Goal: Task Accomplishment & Management: Manage account settings

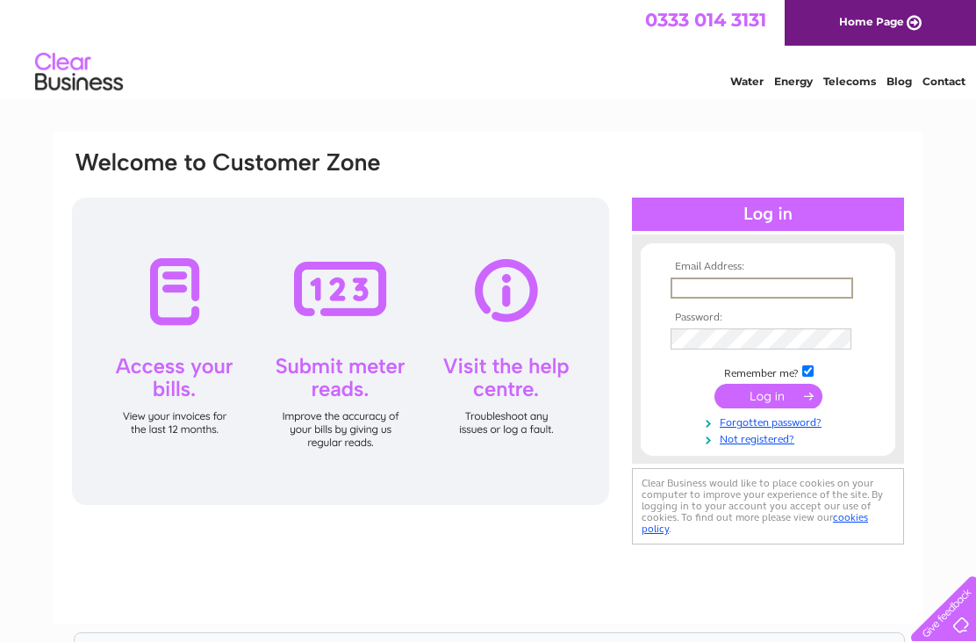
type input "[EMAIL_ADDRESS][DOMAIN_NAME]"
click at [768, 397] on input "submit" at bounding box center [768, 395] width 108 height 25
click at [778, 399] on input "submit" at bounding box center [768, 394] width 108 height 25
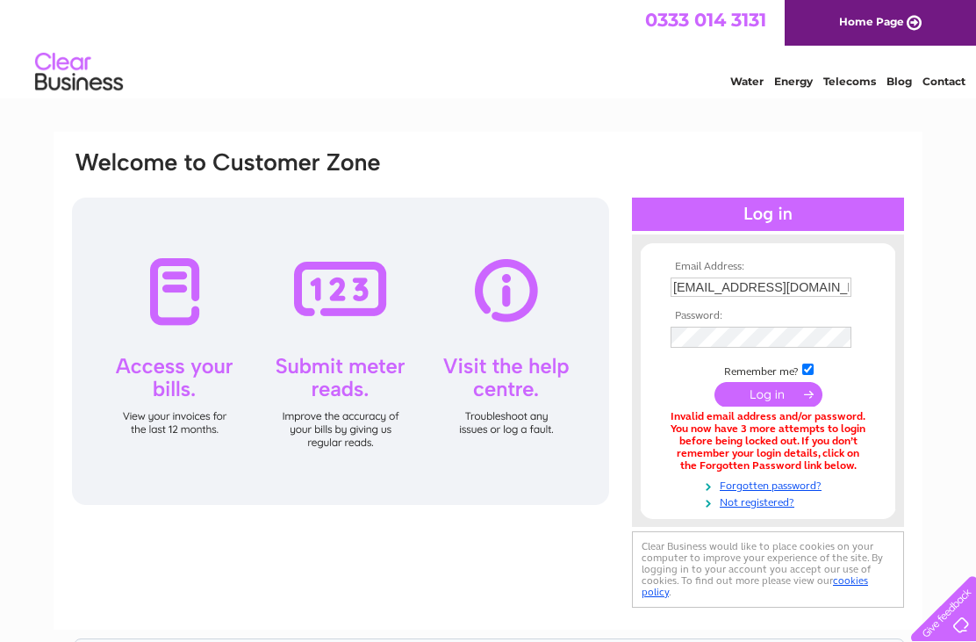
click at [771, 402] on input "submit" at bounding box center [768, 394] width 108 height 25
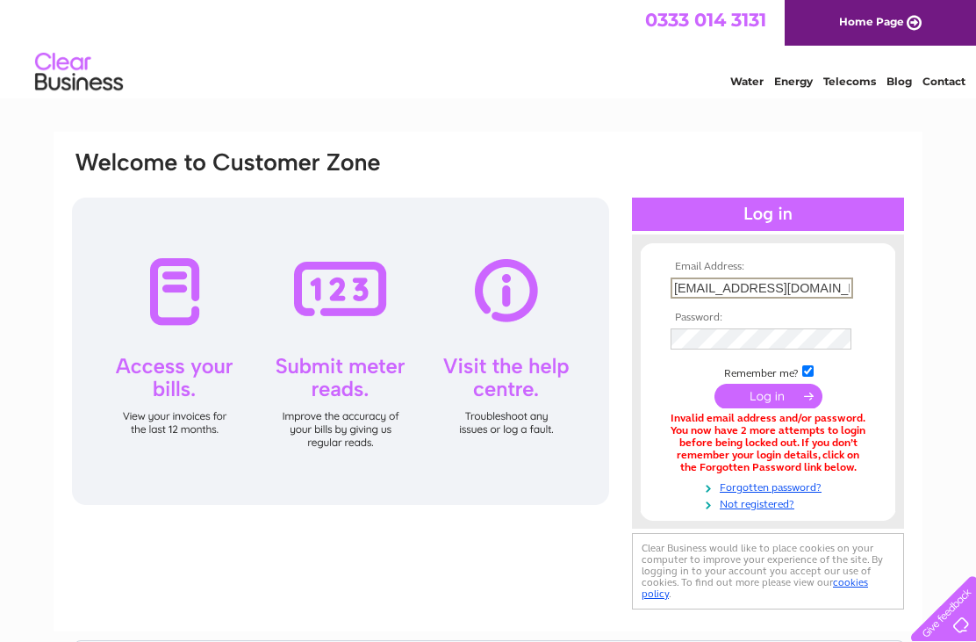
click at [906, 343] on div "Email Address: Hazelphillips@outlook.com Password:" at bounding box center [488, 381] width 869 height 499
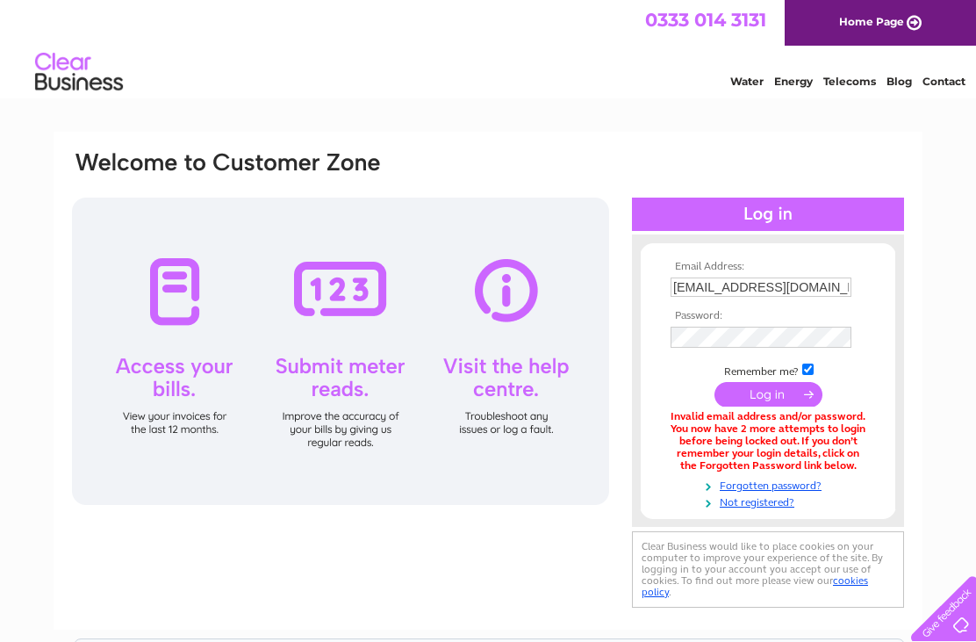
click at [788, 486] on link "Forgotten password?" at bounding box center [769, 484] width 199 height 17
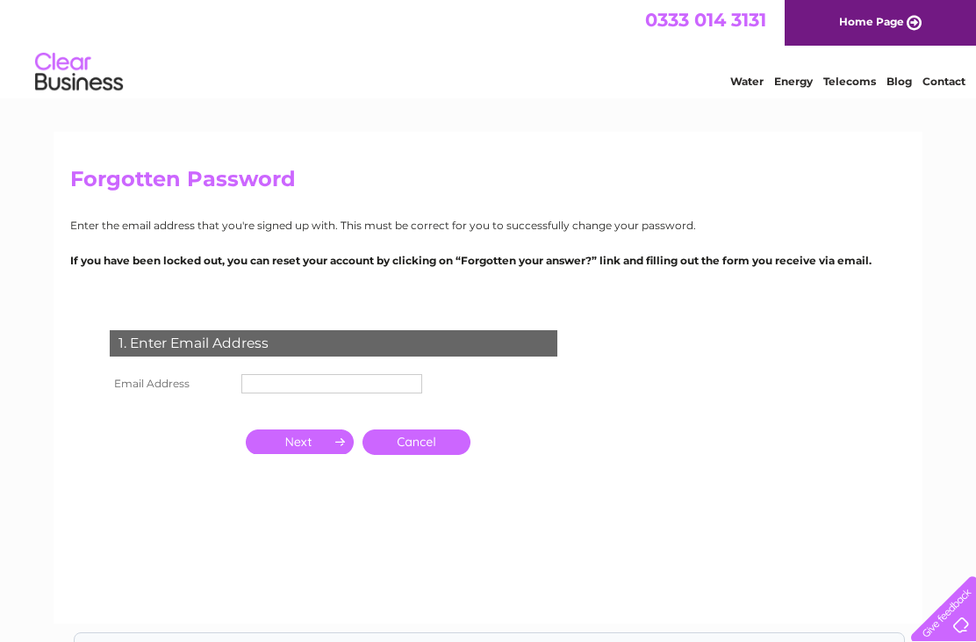
click at [325, 383] on input "text" at bounding box center [331, 383] width 181 height 19
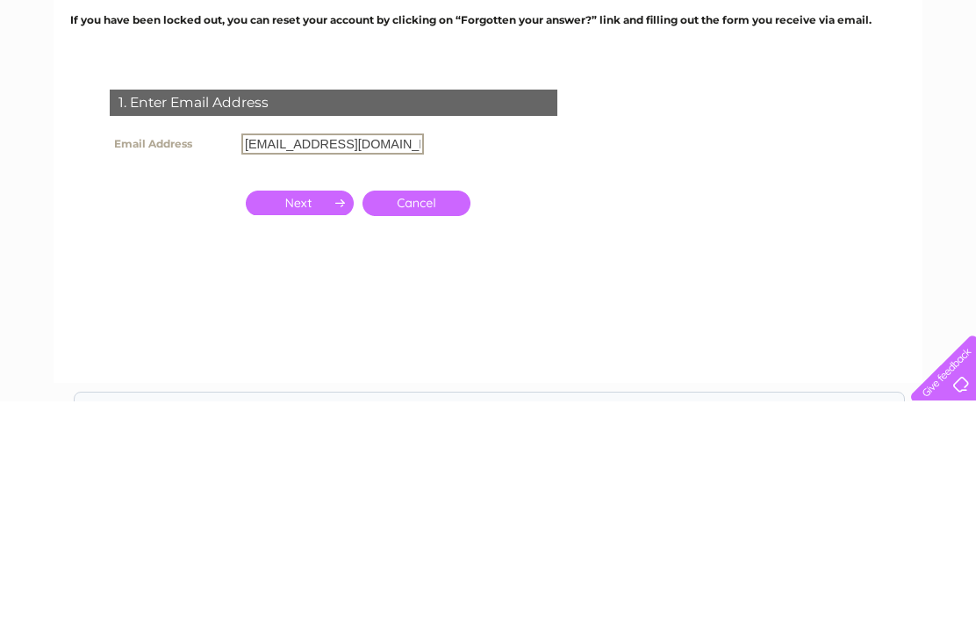
type input "[EMAIL_ADDRESS][DOMAIN_NAME]"
click at [314, 431] on input "button" at bounding box center [300, 443] width 108 height 25
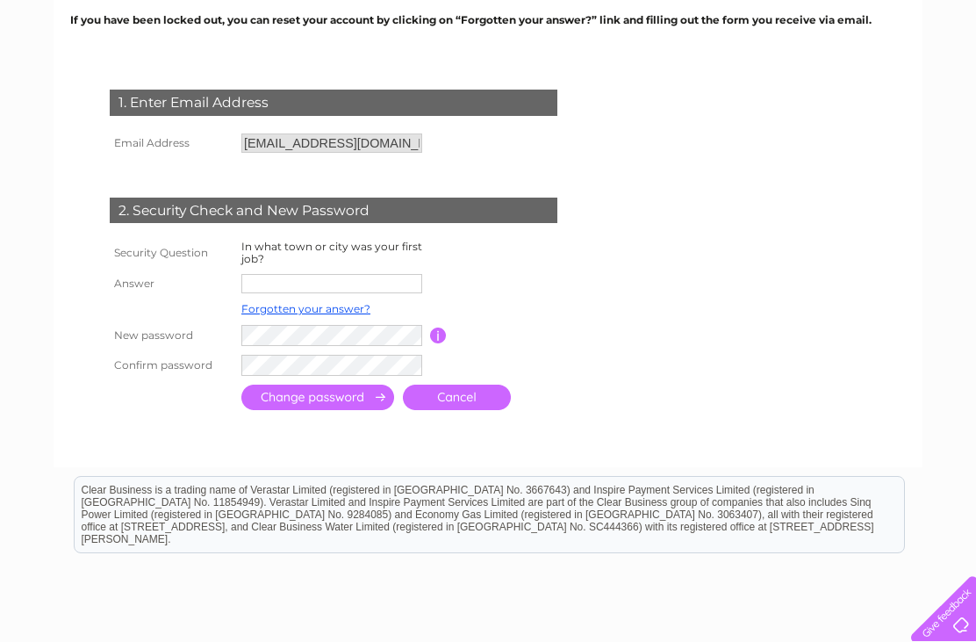
click at [323, 284] on input "text" at bounding box center [331, 283] width 181 height 19
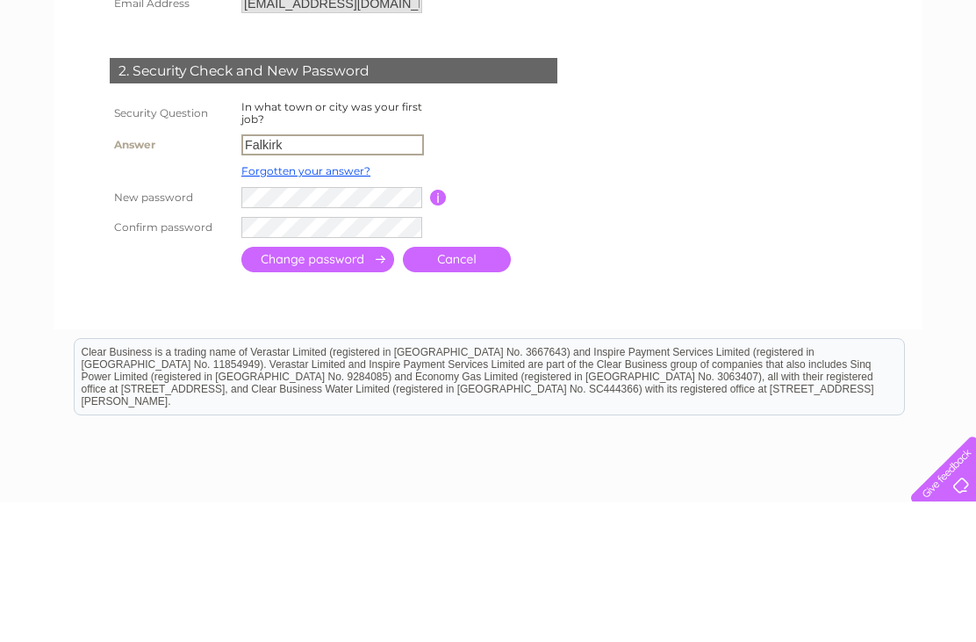
type input "Falkirk"
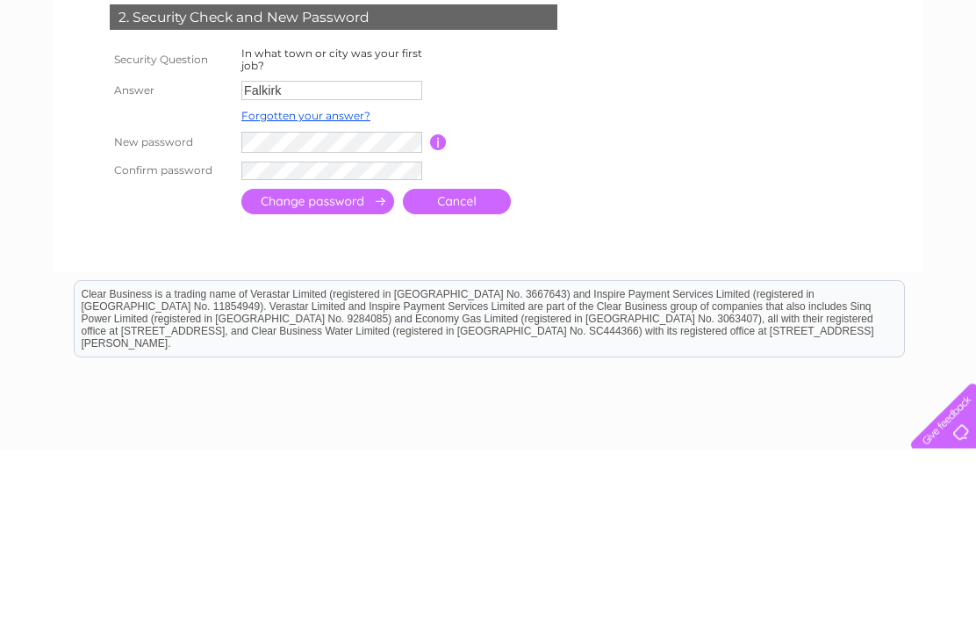
click at [433, 327] on input "button" at bounding box center [438, 335] width 17 height 16
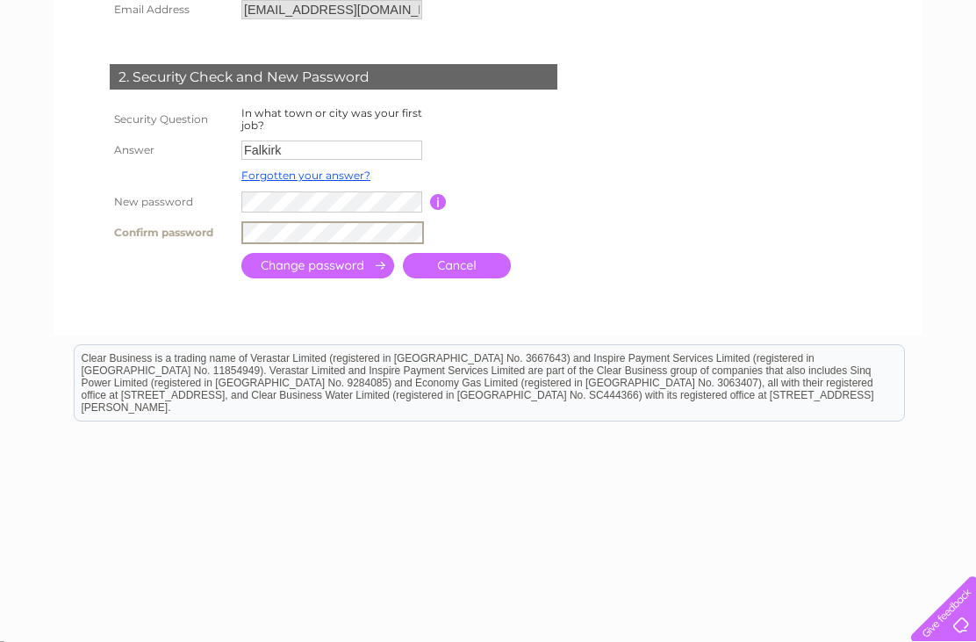
click at [353, 264] on input "submit" at bounding box center [317, 265] width 153 height 25
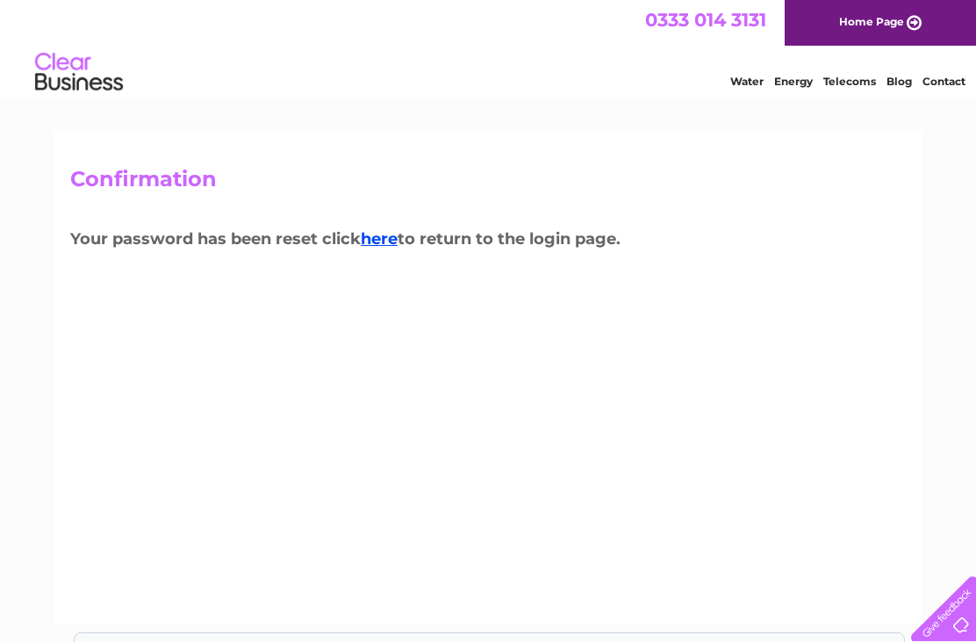
click at [380, 240] on link "here" at bounding box center [379, 238] width 37 height 19
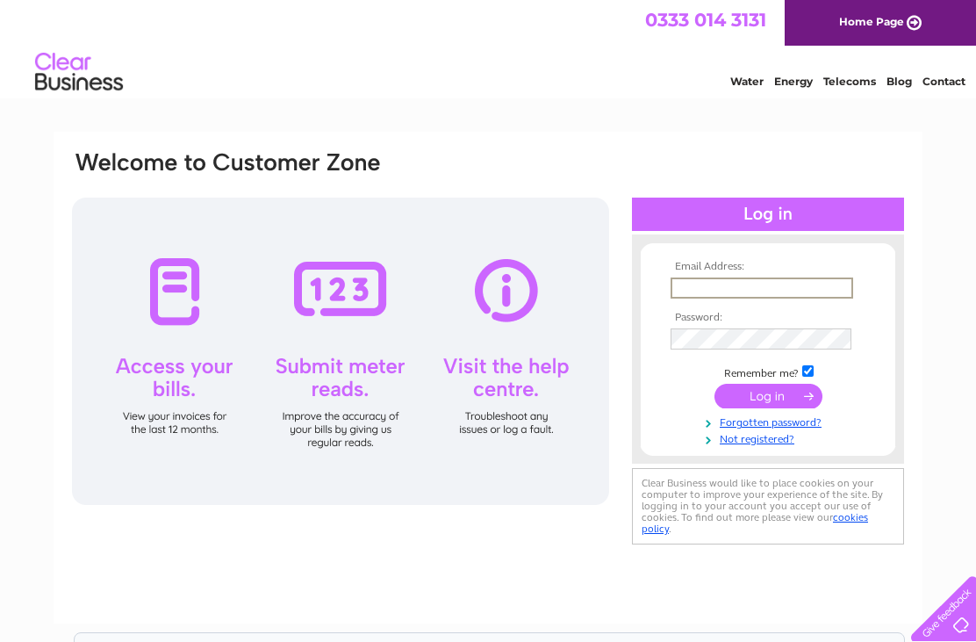
click at [776, 273] on td at bounding box center [768, 288] width 204 height 30
click at [738, 289] on input "text" at bounding box center [760, 286] width 181 height 19
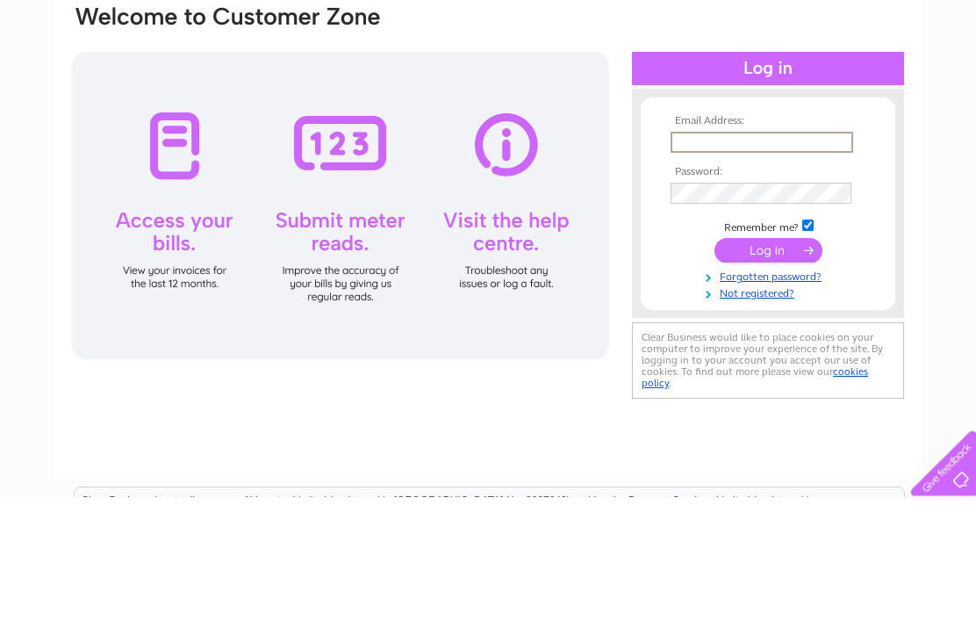
type input "[EMAIL_ADDRESS][DOMAIN_NAME]"
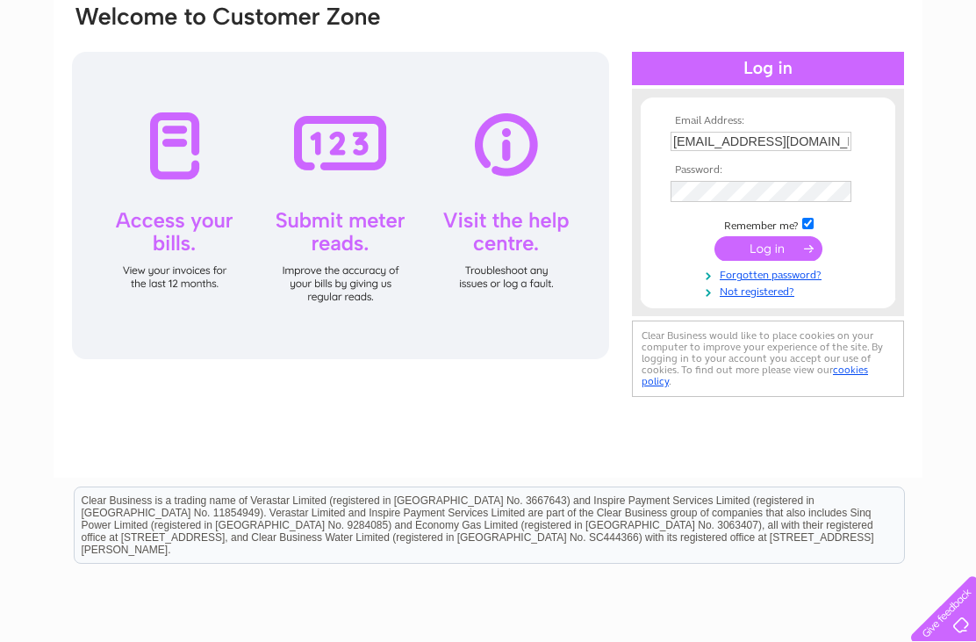
click at [787, 245] on input "submit" at bounding box center [768, 248] width 108 height 25
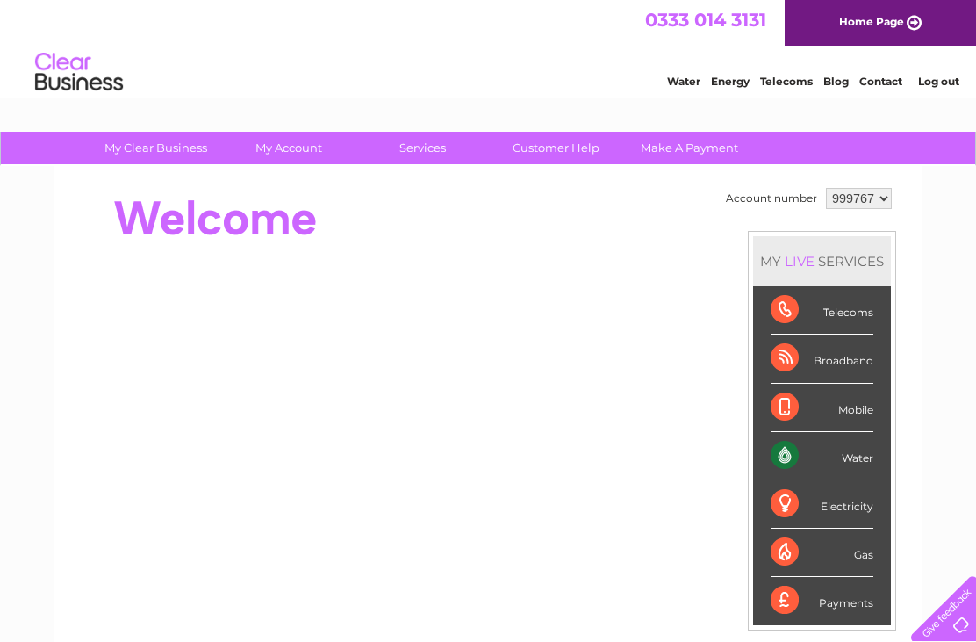
click at [944, 348] on div "My Clear Business Login Details My Details My Preferences Link Account My Accou…" at bounding box center [488, 625] width 976 height 986
click at [941, 383] on div "My Clear Business Login Details My Details My Preferences Link Account My Accou…" at bounding box center [488, 625] width 976 height 986
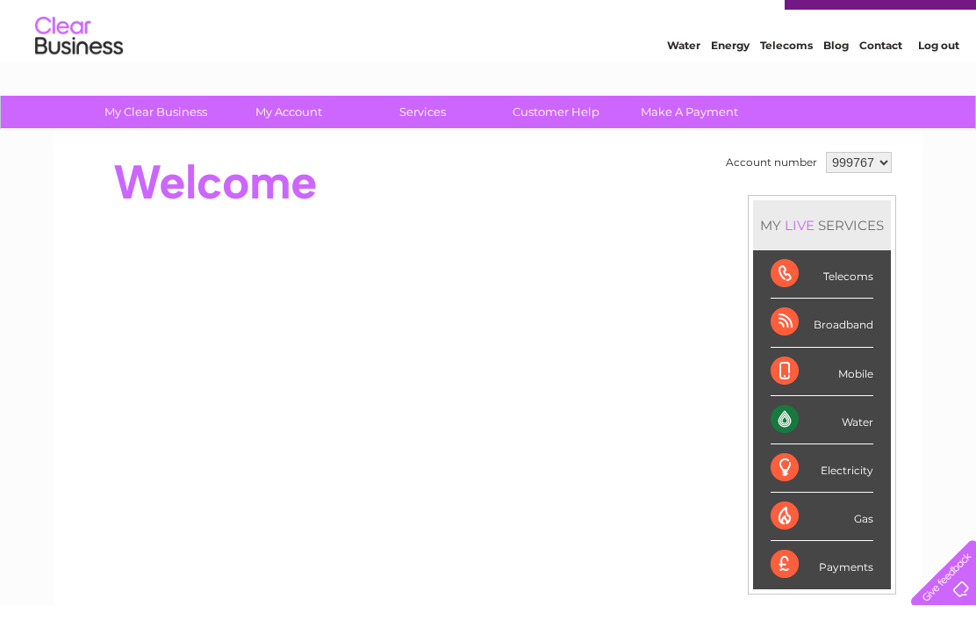
scroll to position [47, 0]
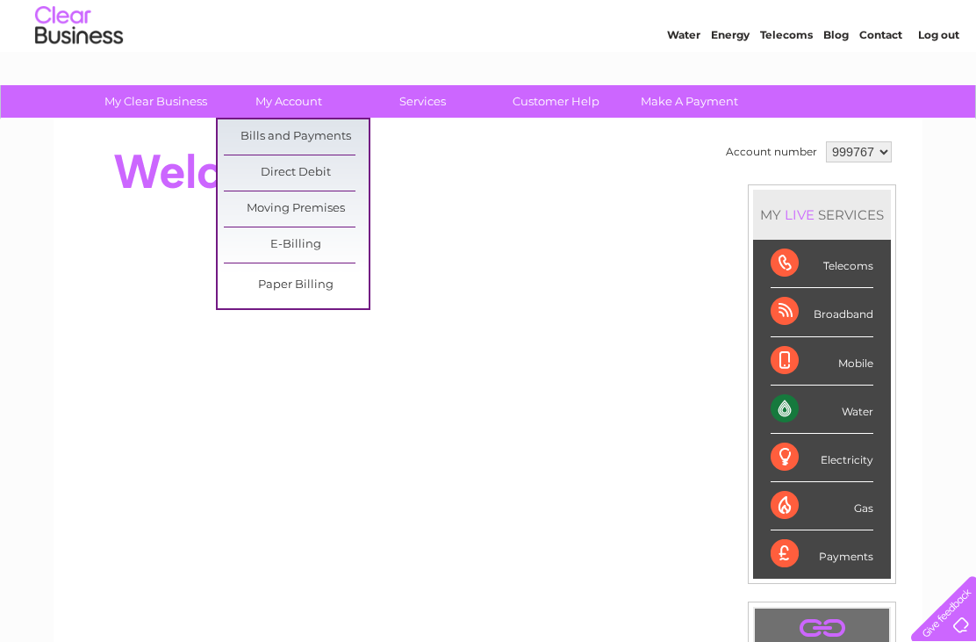
click at [317, 140] on link "Bills and Payments" at bounding box center [296, 136] width 145 height 35
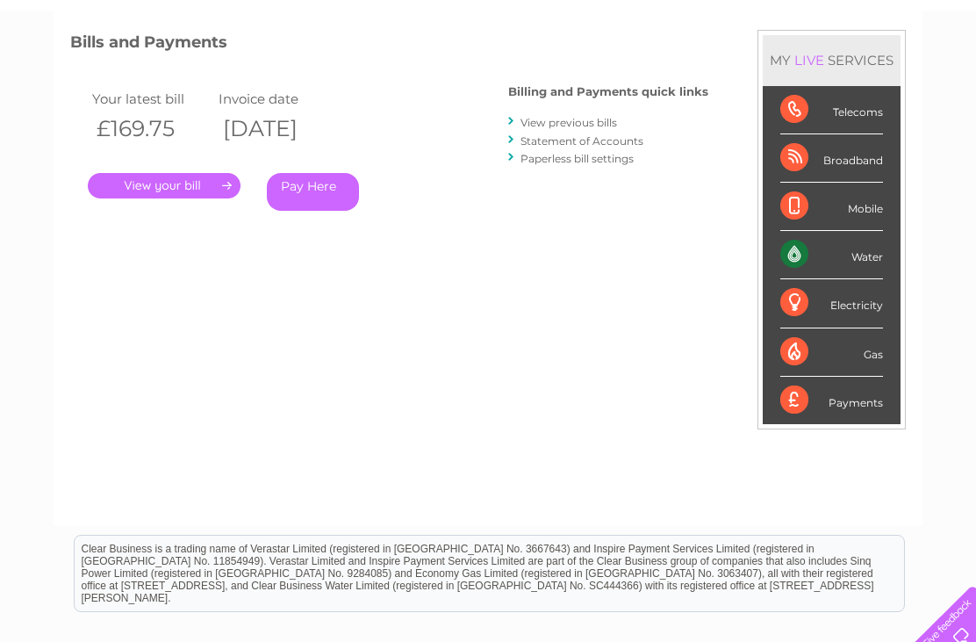
scroll to position [172, 0]
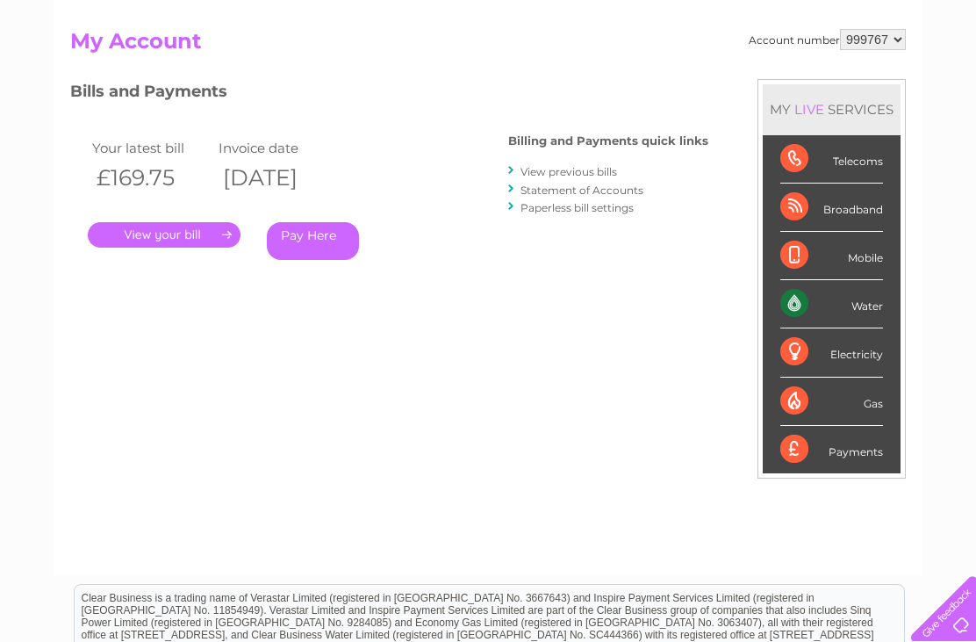
click at [425, 400] on div "Account number 999767 My Account MY LIVE SERVICES Telecoms Broadband Mobile Wat…" at bounding box center [487, 293] width 835 height 528
click at [195, 223] on link "." at bounding box center [164, 234] width 153 height 25
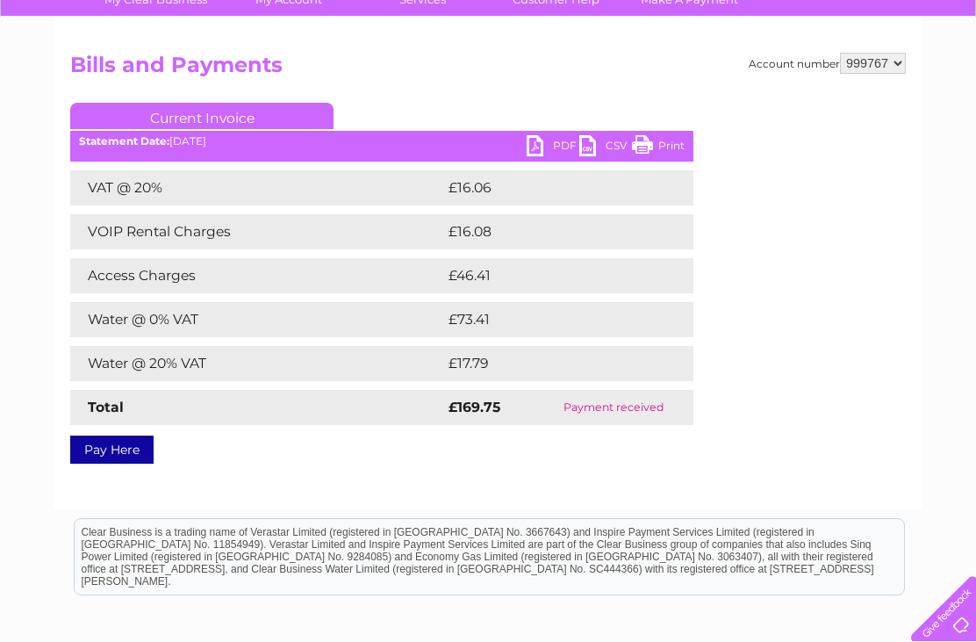
scroll to position [147, 0]
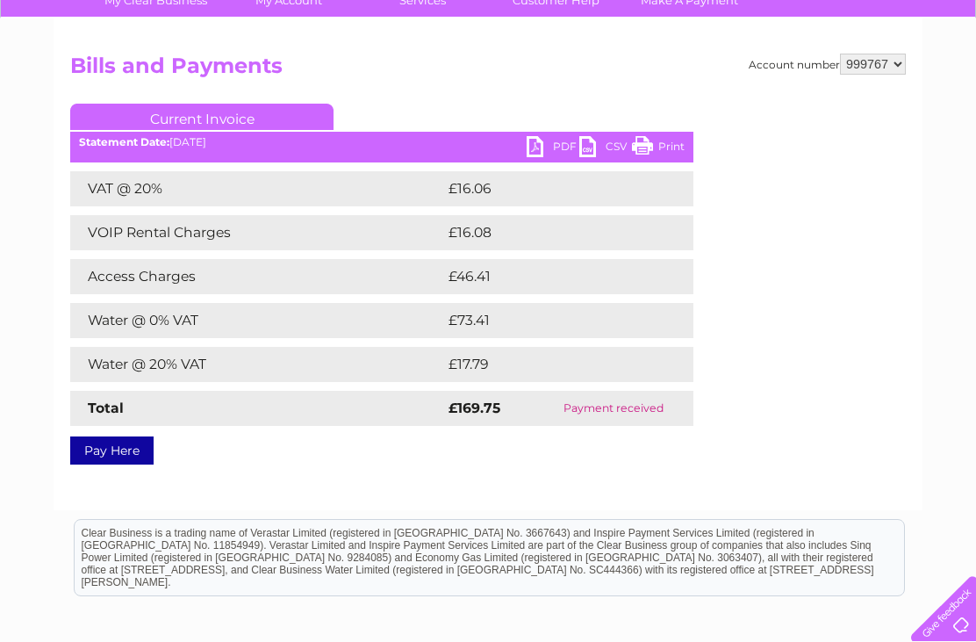
click at [552, 148] on link "PDF" at bounding box center [553, 148] width 53 height 25
